Goal: Navigation & Orientation: Find specific page/section

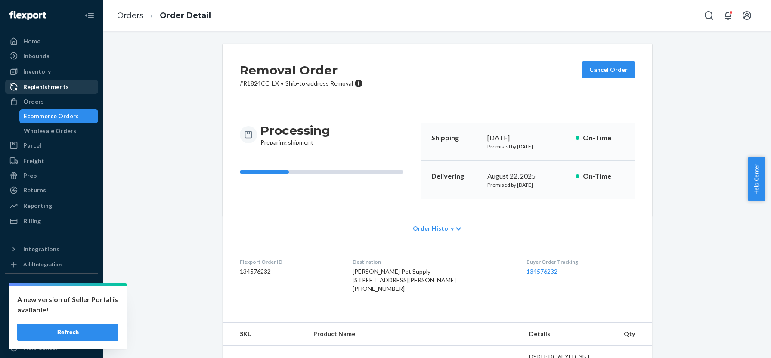
scroll to position [186, 0]
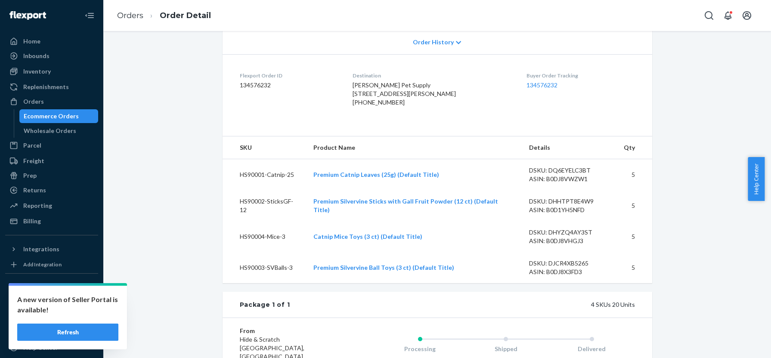
click at [62, 328] on button "Refresh" at bounding box center [67, 332] width 101 height 17
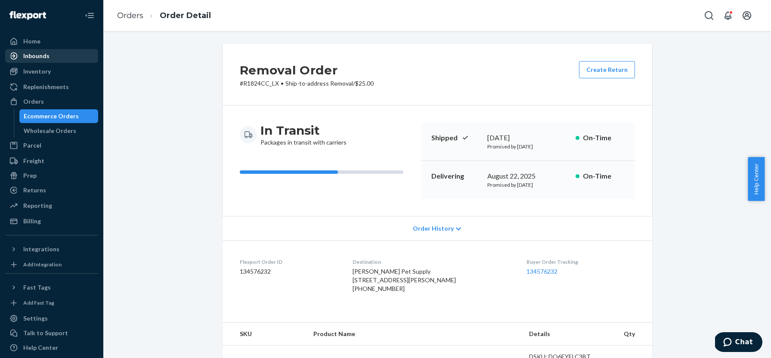
click at [43, 53] on div "Inbounds" at bounding box center [36, 56] width 26 height 9
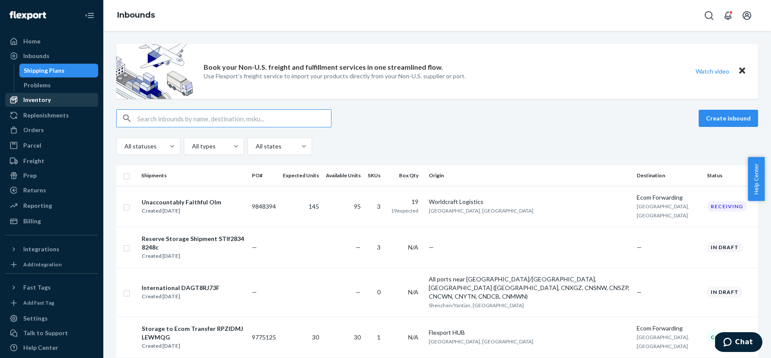
click at [37, 103] on div "Inventory" at bounding box center [37, 100] width 28 height 9
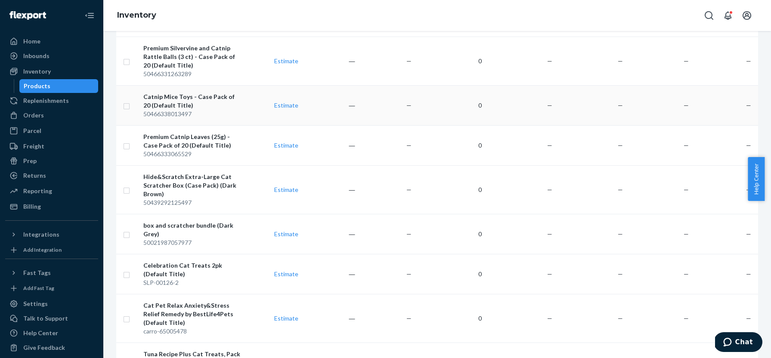
scroll to position [895, 0]
